Goal: Task Accomplishment & Management: Use online tool/utility

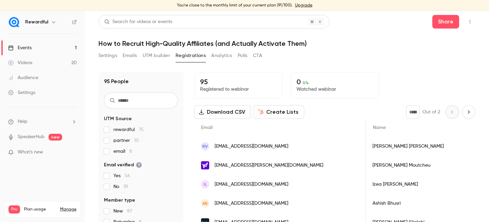
scroll to position [0, 714]
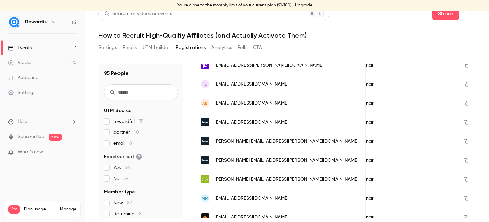
click at [32, 46] on div "Events" at bounding box center [19, 48] width 23 height 7
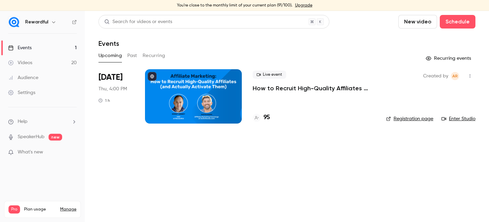
click at [268, 118] on h4 "95" at bounding box center [267, 117] width 6 height 9
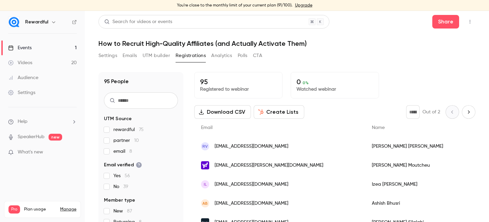
click at [227, 111] on button "Download CSV" at bounding box center [222, 112] width 57 height 14
click at [34, 46] on link "Events 1" at bounding box center [42, 47] width 85 height 15
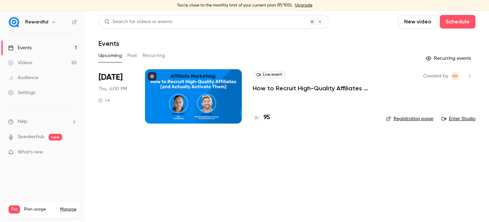
click at [43, 51] on link "Events 1" at bounding box center [42, 47] width 85 height 15
click at [33, 46] on link "Events 1" at bounding box center [42, 47] width 85 height 15
click at [130, 56] on button "Past" at bounding box center [132, 55] width 10 height 11
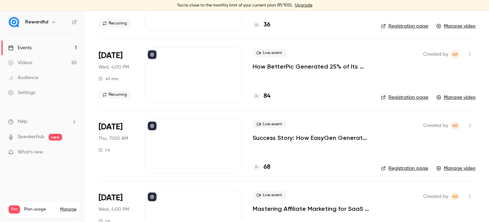
scroll to position [340, 0]
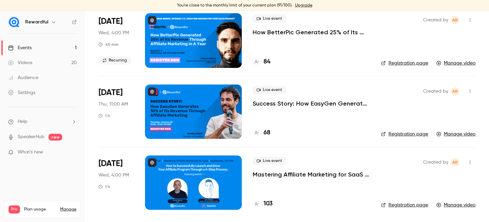
click at [32, 49] on link "Events 1" at bounding box center [42, 47] width 85 height 15
